Goal: Task Accomplishment & Management: Use online tool/utility

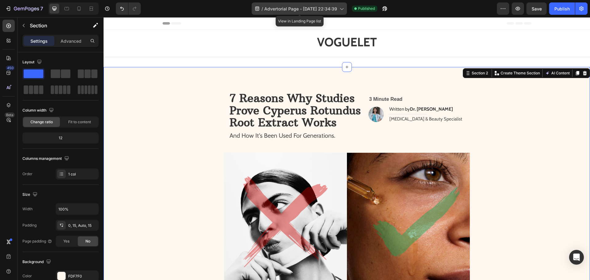
click at [343, 9] on icon at bounding box center [341, 9] width 6 height 6
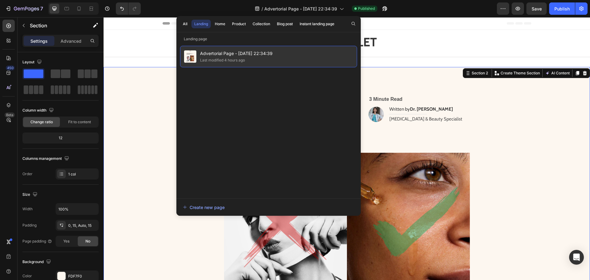
drag, startPoint x: 253, startPoint y: 54, endPoint x: 246, endPoint y: 57, distance: 7.9
click at [246, 57] on span "Advertorial Page - [DATE] 22:34:39" at bounding box center [236, 53] width 73 height 7
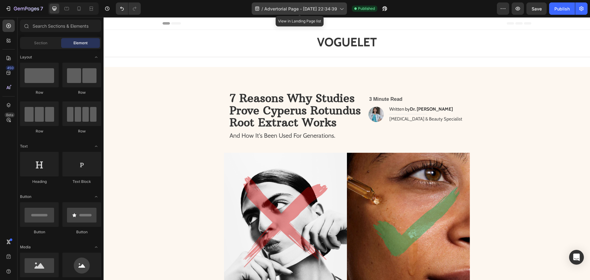
click at [326, 9] on span "Advertorial Page - [DATE] 22:34:39" at bounding box center [300, 9] width 73 height 6
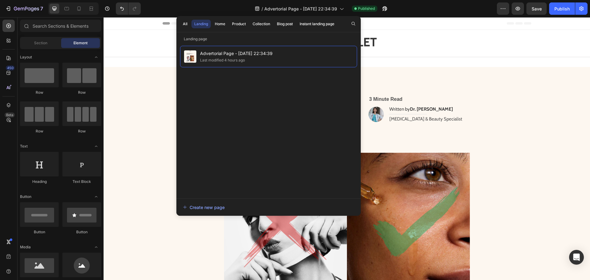
click at [414, 25] on div "Header" at bounding box center [347, 23] width 369 height 12
click at [442, 16] on div "7 / Advertorial Page - [DATE] 22:34:39 Published Preview Save Publish" at bounding box center [295, 9] width 590 height 18
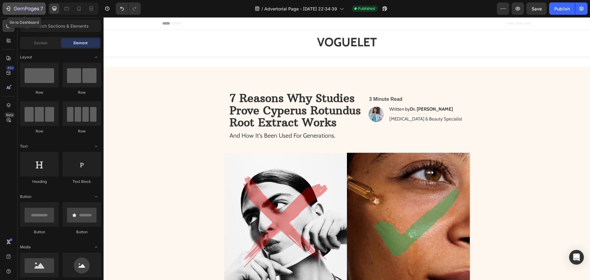
click at [31, 9] on icon "button" at bounding box center [32, 9] width 3 height 4
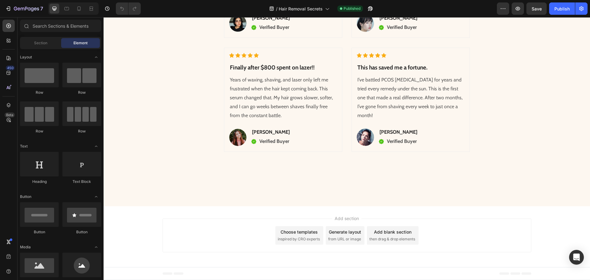
scroll to position [2557, 0]
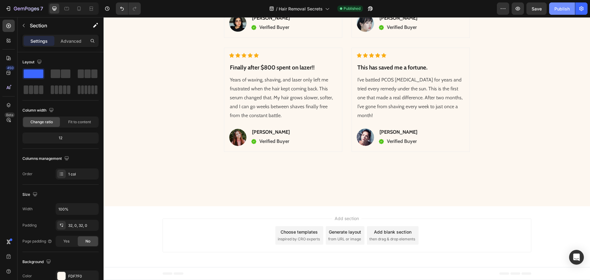
click at [554, 13] on button "Publish" at bounding box center [562, 8] width 26 height 12
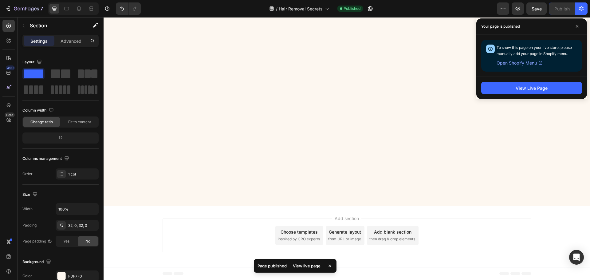
scroll to position [1696, 0]
click at [579, 26] on span at bounding box center [577, 27] width 10 height 10
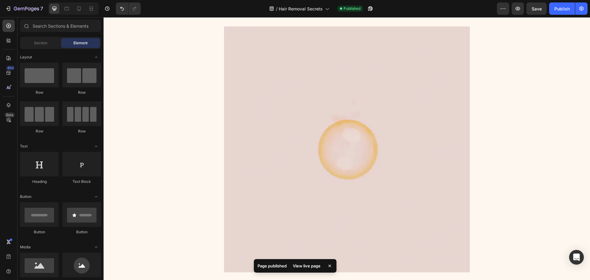
scroll to position [0, 0]
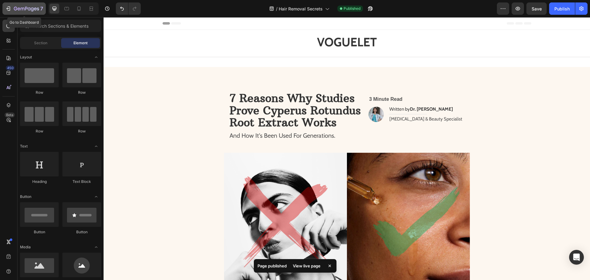
click at [13, 11] on div "7" at bounding box center [24, 8] width 38 height 7
